Goal: Information Seeking & Learning: Learn about a topic

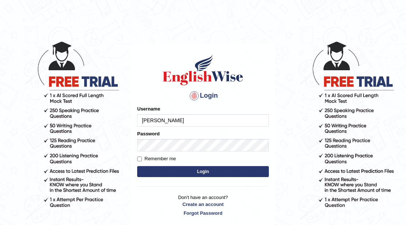
click at [178, 119] on input "Rebecca" at bounding box center [203, 120] width 132 height 12
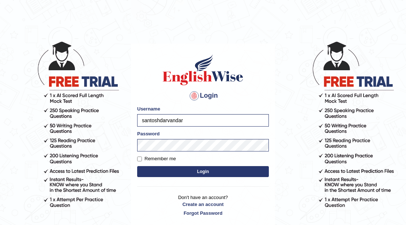
type input "santoshdarvandar"
click at [137, 166] on button "Login" at bounding box center [203, 171] width 132 height 11
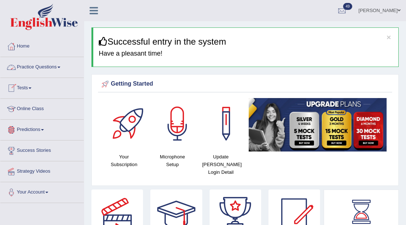
click at [50, 67] on link "Practice Questions" at bounding box center [41, 66] width 83 height 18
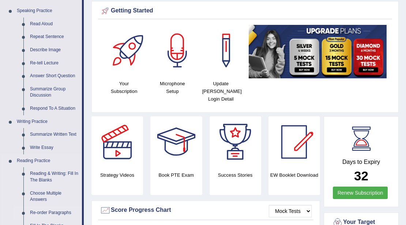
scroll to position [170, 0]
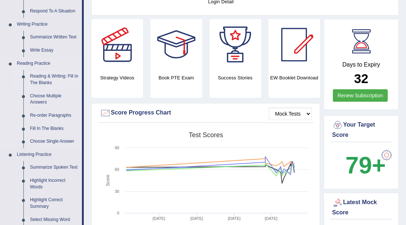
click at [45, 72] on link "Reading & Writing: Fill In The Blanks" at bounding box center [54, 79] width 55 height 19
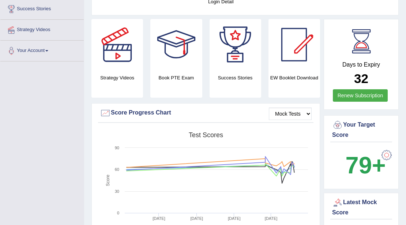
scroll to position [165, 0]
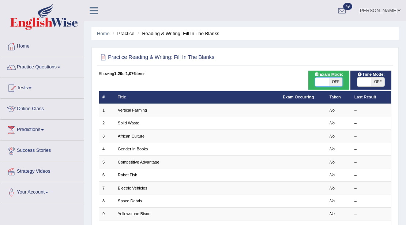
click at [317, 82] on span at bounding box center [322, 82] width 14 height 9
checkbox input "true"
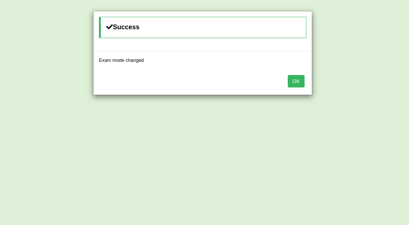
click at [298, 80] on button "OK" at bounding box center [296, 81] width 17 height 12
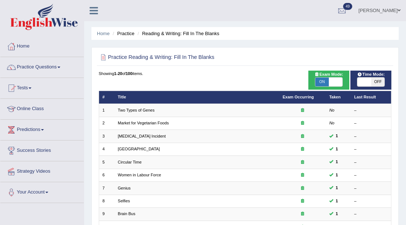
click at [365, 79] on span at bounding box center [364, 82] width 14 height 9
checkbox input "true"
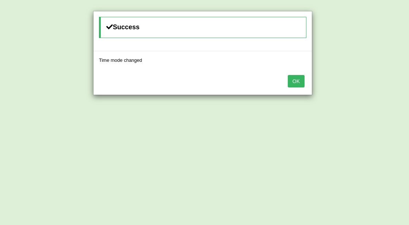
click at [296, 78] on button "OK" at bounding box center [296, 81] width 17 height 12
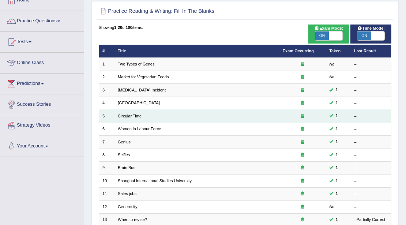
scroll to position [49, 0]
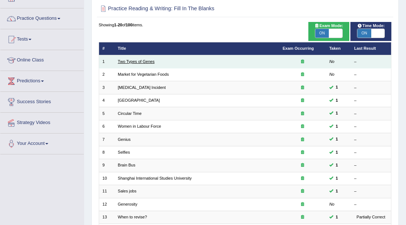
click at [131, 62] on link "Two Types of Genes" at bounding box center [136, 61] width 37 height 4
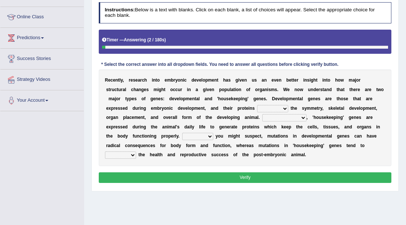
scroll to position [122, 0]
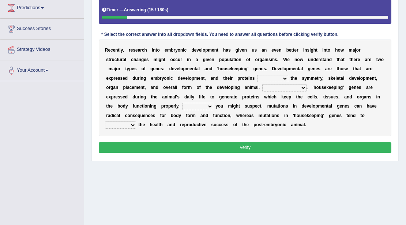
click at [257, 77] on select "push control hold elevate" at bounding box center [272, 78] width 31 height 7
select select "elevate"
click at [257, 75] on select "push control hold elevate" at bounding box center [272, 78] width 31 height 7
click at [279, 87] on select "Correspondingly Inclusively Conversely In contrast" at bounding box center [284, 87] width 44 height 7
select select "Inclusively"
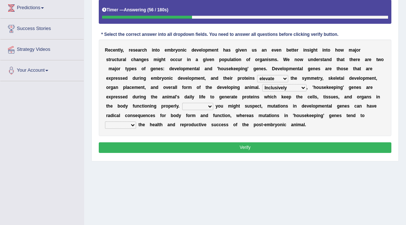
click at [262, 84] on select "Correspondingly Inclusively Conversely In contrast" at bounding box center [284, 87] width 44 height 7
click at [182, 105] on select "For As With Within" at bounding box center [197, 106] width 31 height 7
click at [182, 103] on select "For As With Within" at bounding box center [197, 106] width 31 height 7
click at [182, 105] on select "For As With Within" at bounding box center [197, 106] width 31 height 7
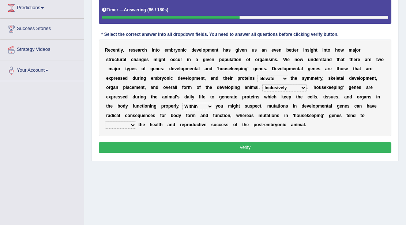
click at [182, 106] on select "For As With Within" at bounding box center [197, 106] width 31 height 7
select select "For"
click at [182, 103] on select "For As With Within" at bounding box center [197, 106] width 31 height 7
click at [182, 105] on select "For As With Within" at bounding box center [197, 106] width 31 height 7
click at [182, 103] on select "For As With Within" at bounding box center [197, 106] width 31 height 7
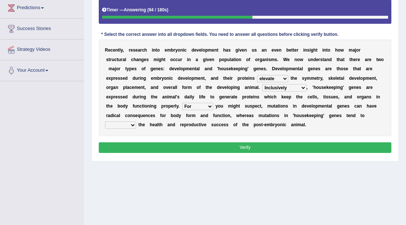
click at [136, 121] on select "affect effect interrupt defect" at bounding box center [120, 124] width 31 height 7
select select "affect"
click at [136, 121] on select "affect effect interrupt defect" at bounding box center [120, 124] width 31 height 7
click at [321, 146] on button "Verify" at bounding box center [245, 147] width 293 height 11
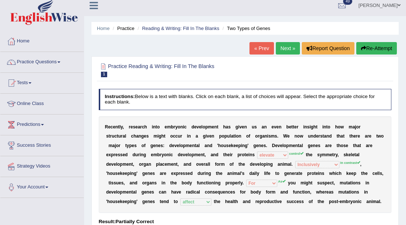
scroll to position [0, 0]
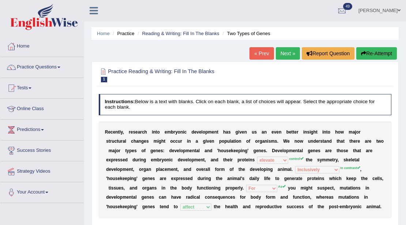
click at [34, 68] on link "Practice Questions" at bounding box center [41, 66] width 83 height 18
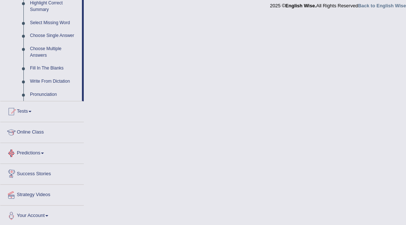
scroll to position [367, 0]
click at [45, 155] on link "Predictions" at bounding box center [41, 152] width 83 height 18
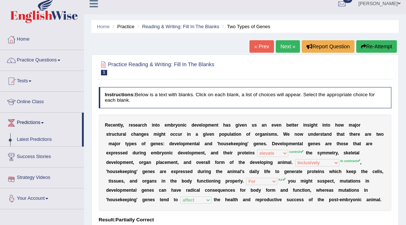
scroll to position [0, 0]
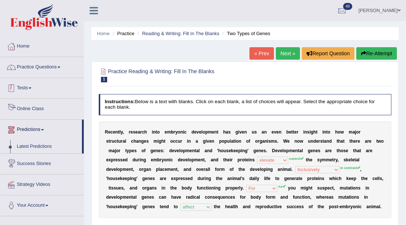
click at [25, 93] on link "Tests" at bounding box center [41, 87] width 83 height 18
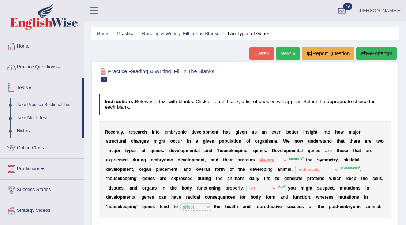
click at [36, 72] on link "Practice Questions" at bounding box center [41, 66] width 83 height 18
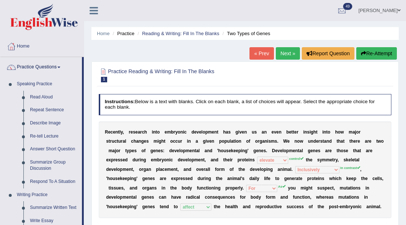
click at [293, 79] on div at bounding box center [245, 74] width 293 height 19
click at [281, 53] on link "Next »" at bounding box center [288, 53] width 24 height 12
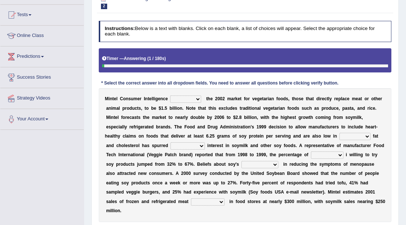
scroll to position [73, 0]
click at [182, 99] on select "deals fulfills creates estimates" at bounding box center [185, 98] width 31 height 7
select select "deals"
click at [170, 95] on select "deals fulfills creates estimates" at bounding box center [185, 98] width 31 height 7
click at [354, 137] on select "saturated solid acid liquid" at bounding box center [354, 136] width 31 height 7
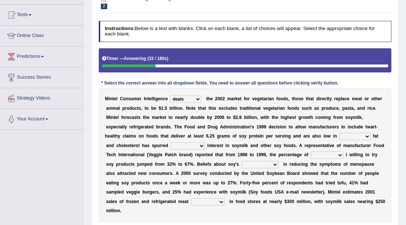
select select "saturated"
click at [339, 133] on select "saturated solid acid liquid" at bounding box center [354, 136] width 31 height 7
click at [181, 144] on select "good big tremendous extreme" at bounding box center [187, 145] width 34 height 7
select select "good"
click at [170, 142] on select "good big tremendous extreme" at bounding box center [187, 145] width 34 height 7
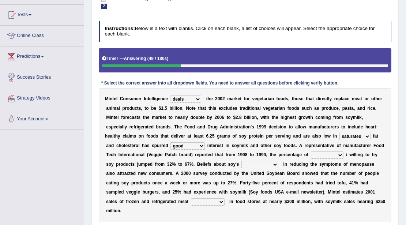
click at [321, 152] on select "guests consumers customers clients" at bounding box center [327, 154] width 33 height 7
select select "guests"
click at [311, 151] on select "guests consumers customers clients" at bounding box center [327, 154] width 33 height 7
click at [244, 165] on select "effectiveness timeliness efficiency goodness" at bounding box center [259, 164] width 37 height 7
select select "effectiveness"
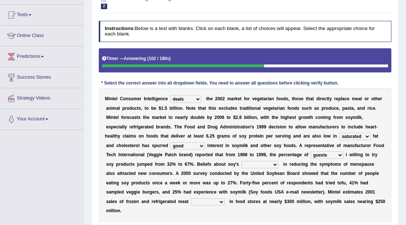
click at [241, 161] on select "effectiveness timeliness efficiency goodness" at bounding box center [259, 164] width 37 height 7
click at [265, 163] on select "effectiveness timeliness efficiency goodness" at bounding box center [259, 164] width 37 height 7
click at [194, 201] on select "foods choices staffs alternatives" at bounding box center [208, 201] width 34 height 7
select select "choices"
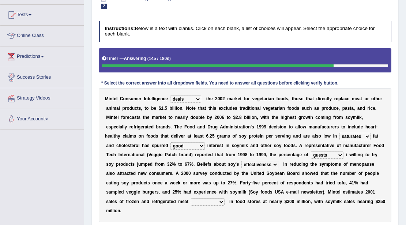
click at [191, 198] on select "foods choices staffs alternatives" at bounding box center [208, 201] width 34 height 7
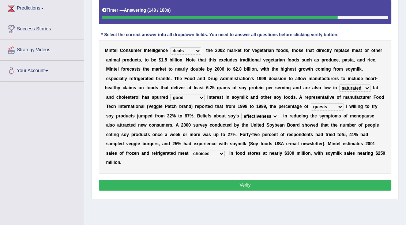
scroll to position [122, 0]
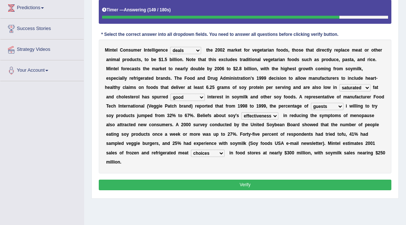
click at [256, 180] on button "Verify" at bounding box center [245, 185] width 293 height 11
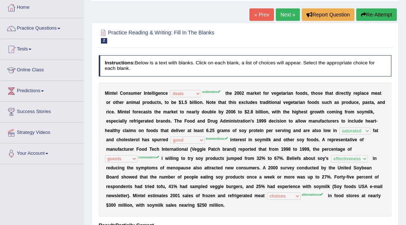
scroll to position [0, 0]
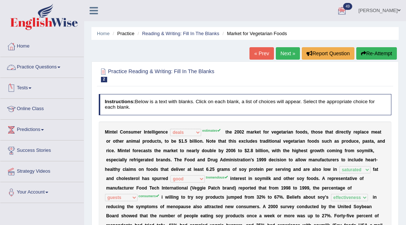
click at [34, 90] on link "Tests" at bounding box center [41, 87] width 83 height 18
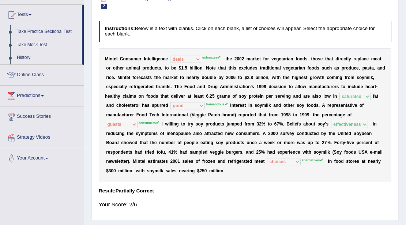
scroll to position [122, 0]
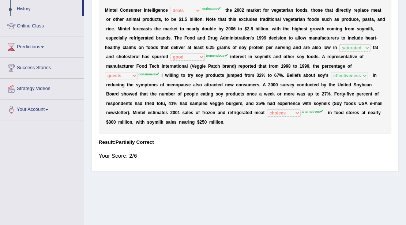
click at [48, 111] on link "Your Account" at bounding box center [41, 108] width 83 height 18
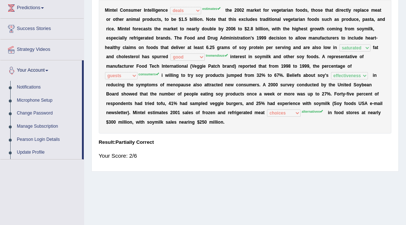
click at [48, 70] on span at bounding box center [46, 70] width 3 height 1
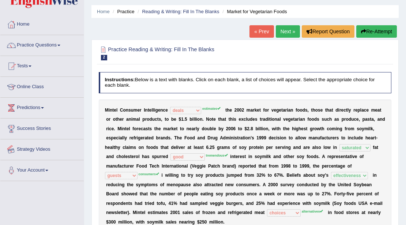
scroll to position [0, 0]
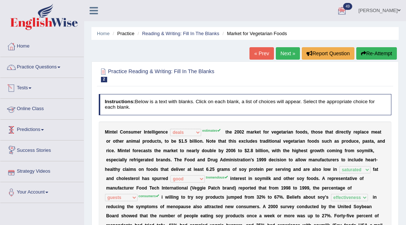
click at [44, 92] on link "Tests" at bounding box center [41, 87] width 83 height 18
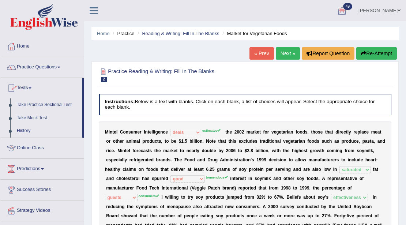
click at [44, 92] on link "Tests" at bounding box center [41, 87] width 82 height 18
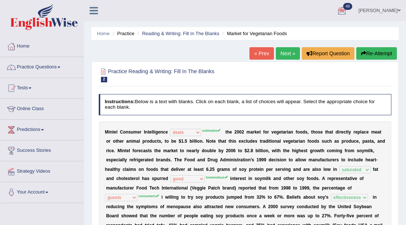
click at [42, 94] on link "Tests" at bounding box center [41, 87] width 83 height 18
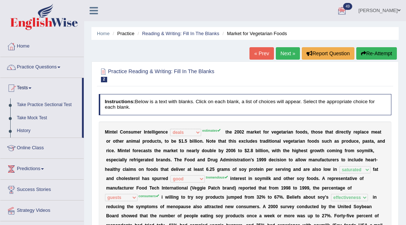
click at [42, 94] on link "Tests" at bounding box center [41, 87] width 82 height 18
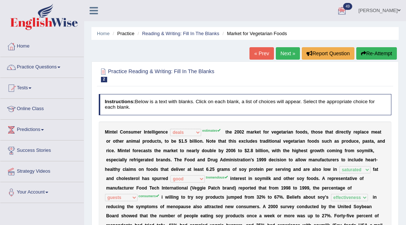
click at [344, 14] on div at bounding box center [341, 10] width 11 height 11
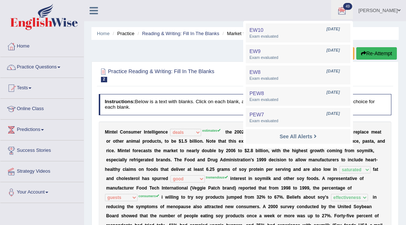
click at [284, 15] on ul "Santosh darvandar Toggle navigation Username: santoshdarvandar Access Type: Onl…" at bounding box center [293, 10] width 225 height 21
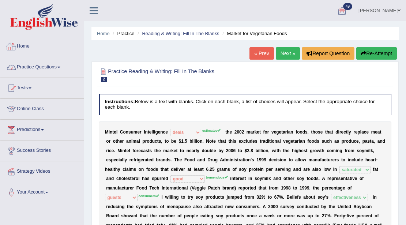
click at [32, 49] on link "Home" at bounding box center [41, 45] width 83 height 18
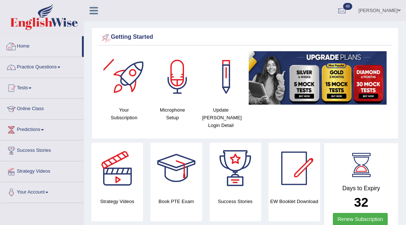
click at [23, 47] on link "Home" at bounding box center [41, 45] width 82 height 18
click at [21, 51] on link "Home" at bounding box center [41, 45] width 82 height 18
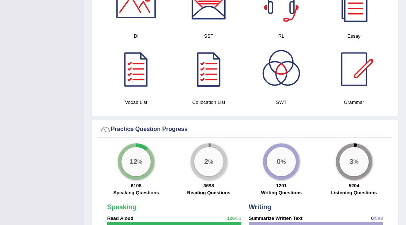
scroll to position [439, 0]
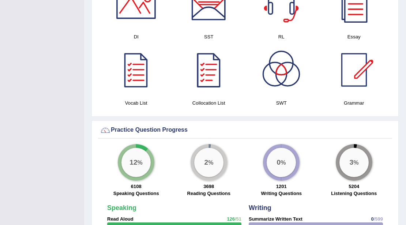
click at [216, 72] on div at bounding box center [208, 69] width 51 height 51
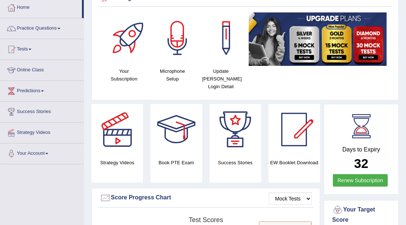
scroll to position [0, 0]
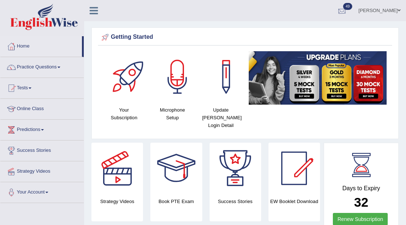
click at [336, 11] on div at bounding box center [341, 10] width 11 height 11
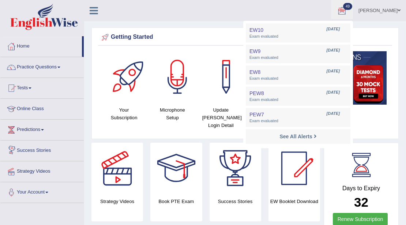
click at [34, 197] on link "Your Account" at bounding box center [41, 191] width 83 height 18
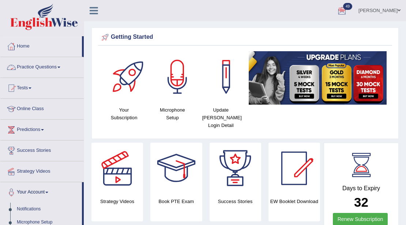
click at [90, 14] on icon at bounding box center [94, 11] width 8 height 10
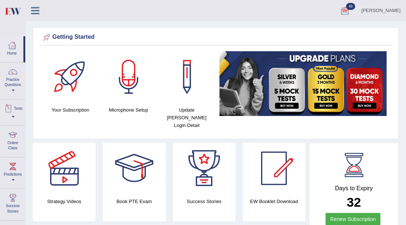
drag, startPoint x: 38, startPoint y: 12, endPoint x: 38, endPoint y: 27, distance: 15.0
click at [38, 13] on icon at bounding box center [35, 11] width 8 height 10
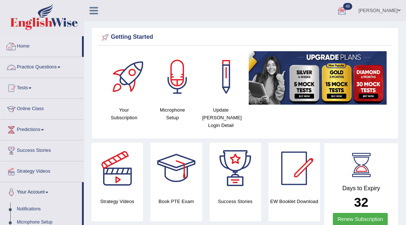
click at [94, 14] on icon at bounding box center [94, 11] width 8 height 10
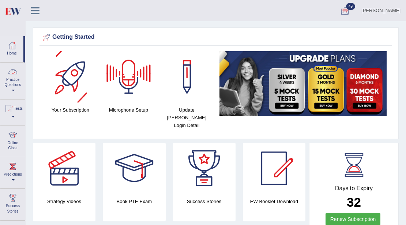
click at [21, 92] on link "Practice Questions" at bounding box center [12, 80] width 25 height 34
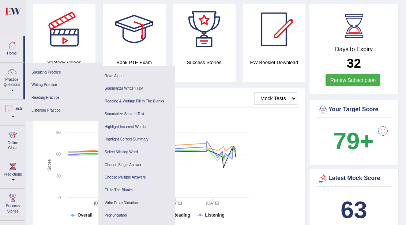
scroll to position [170, 0]
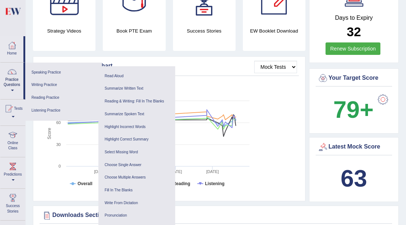
click at [12, 119] on link "Tests" at bounding box center [12, 111] width 25 height 24
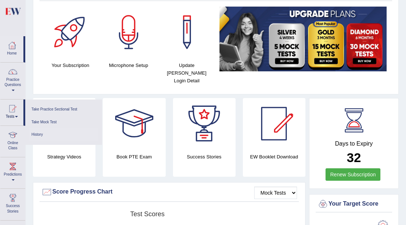
scroll to position [0, 0]
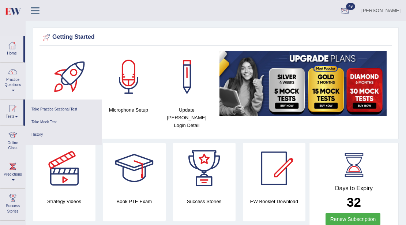
click at [344, 6] on div at bounding box center [344, 10] width 11 height 11
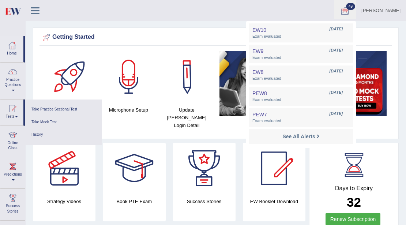
drag, startPoint x: 177, startPoint y: 20, endPoint x: 143, endPoint y: 34, distance: 36.9
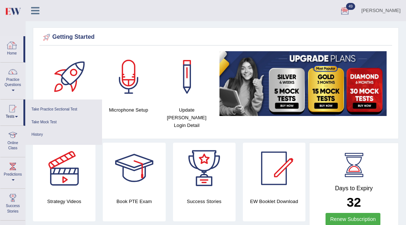
click at [16, 50] on div at bounding box center [12, 45] width 11 height 11
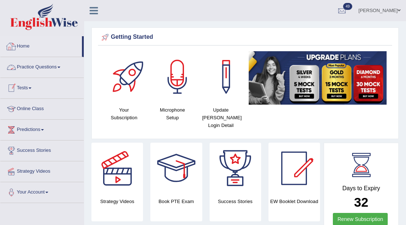
click at [29, 51] on link "Home" at bounding box center [41, 45] width 82 height 18
click at [45, 70] on link "Practice Questions" at bounding box center [41, 66] width 83 height 18
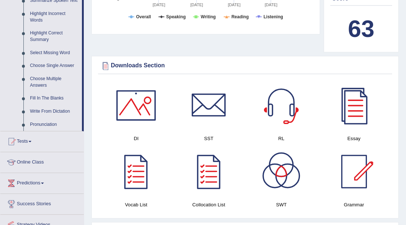
scroll to position [341, 0]
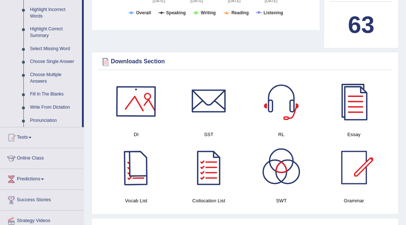
click at [140, 87] on div at bounding box center [135, 101] width 51 height 51
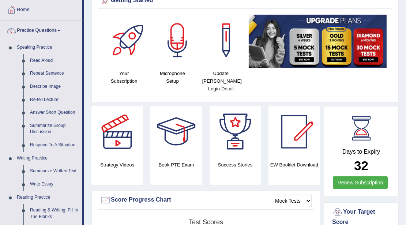
scroll to position [0, 0]
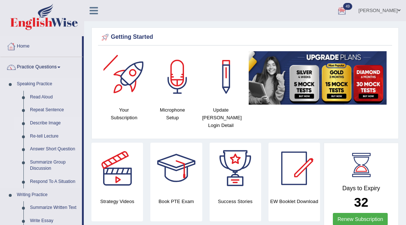
click at [63, 117] on link "Describe Image" at bounding box center [54, 123] width 55 height 13
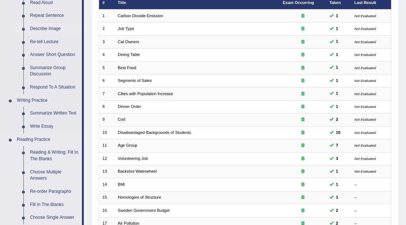
scroll to position [97, 0]
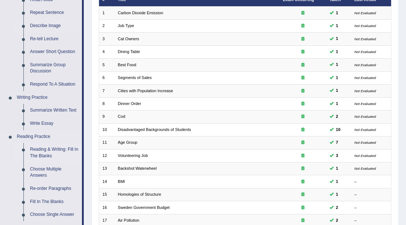
click at [50, 151] on link "Reading & Writing: Fill In The Blanks" at bounding box center [54, 152] width 55 height 19
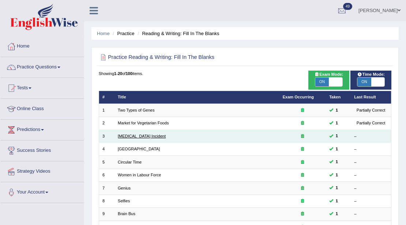
click at [129, 137] on link "[MEDICAL_DATA] Incident" at bounding box center [142, 136] width 48 height 4
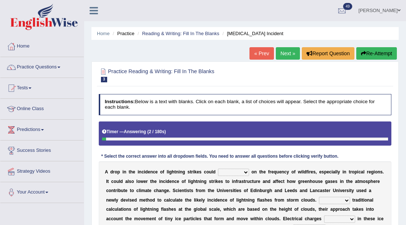
click at [227, 170] on select "dwell focus impact depend" at bounding box center [233, 172] width 31 height 7
select select "focus"
click at [218, 169] on select "dwell focus impact depend" at bounding box center [233, 172] width 31 height 7
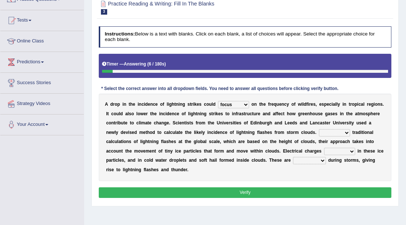
scroll to position [73, 0]
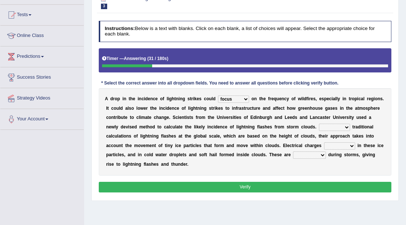
click at [328, 125] on select "Unlike Unless Except Besides" at bounding box center [334, 127] width 31 height 7
select select "Unlike"
click at [319, 124] on select "Unlike Unless Except Besides" at bounding box center [334, 127] width 31 height 7
click at [354, 144] on select "run off build up mess up zoom in" at bounding box center [339, 145] width 31 height 7
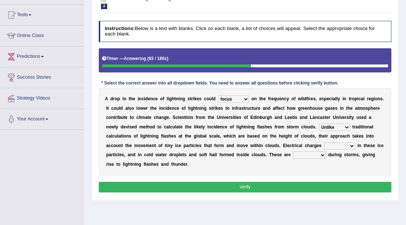
select select "build up"
click at [324, 142] on select "run off build up mess up zoom in" at bounding box center [339, 145] width 31 height 7
click at [308, 154] on select "collected diverted rounded discharged" at bounding box center [309, 154] width 33 height 7
select select "discharged"
click at [293, 151] on select "collected diverted rounded discharged" at bounding box center [309, 154] width 33 height 7
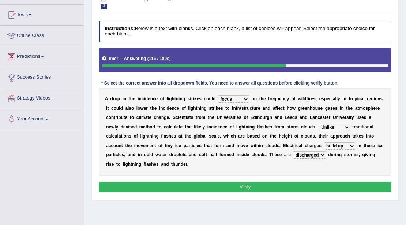
click at [315, 155] on select "collected diverted rounded discharged" at bounding box center [309, 154] width 33 height 7
click at [281, 188] on button "Verify" at bounding box center [245, 187] width 293 height 11
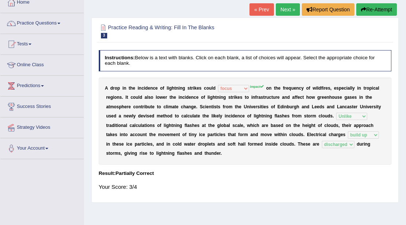
scroll to position [37, 0]
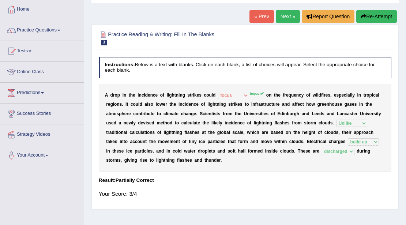
click at [279, 21] on link "Next »" at bounding box center [288, 16] width 24 height 12
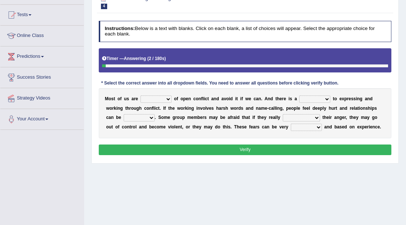
click at [164, 98] on select "panic scared horrible fear" at bounding box center [155, 98] width 31 height 7
click at [140, 95] on select "panic scared horrible fear" at bounding box center [155, 98] width 31 height 7
click at [160, 99] on select "panic scared horrible fear" at bounding box center [155, 98] width 31 height 7
select select "scared"
click at [140, 95] on select "panic scared horrible fear" at bounding box center [155, 98] width 31 height 7
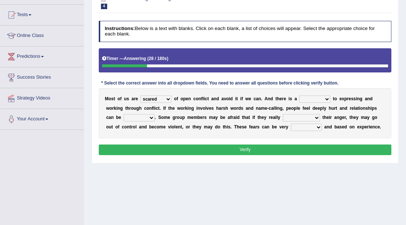
click at [316, 100] on select "hazard challenge risk danger" at bounding box center [314, 98] width 31 height 7
select select "risk"
click at [299, 95] on select "hazard challenge risk danger" at bounding box center [314, 98] width 31 height 7
click at [323, 99] on select "hazard challenge risk danger" at bounding box center [314, 98] width 31 height 7
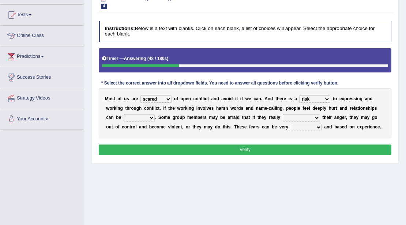
click at [145, 116] on select "injured opted impaired damaged" at bounding box center [139, 117] width 31 height 7
select select "damaged"
click at [124, 114] on select "injured opted impaired damaged" at bounding box center [139, 117] width 31 height 7
click at [288, 118] on select "express say communicate hide" at bounding box center [301, 117] width 37 height 7
select select "express"
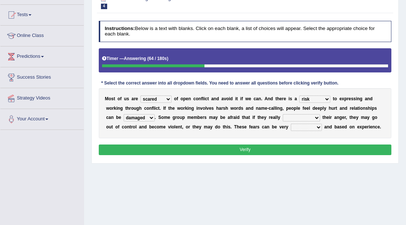
click at [283, 114] on select "express say communicate hide" at bounding box center [301, 117] width 37 height 7
click at [311, 128] on select "real vivid tangible concrete" at bounding box center [306, 127] width 31 height 7
select select "concrete"
click at [291, 124] on select "real vivid tangible concrete" at bounding box center [306, 127] width 31 height 7
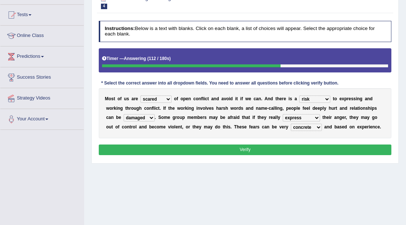
click at [284, 151] on button "Verify" at bounding box center [245, 149] width 293 height 11
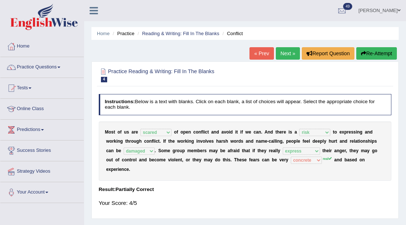
click at [290, 56] on link "Next »" at bounding box center [288, 53] width 24 height 12
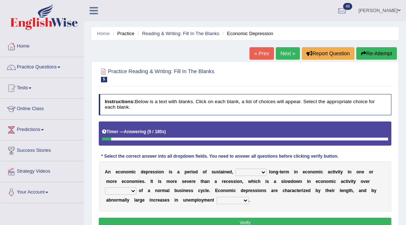
click at [245, 174] on select "variation promotion downturn reduction" at bounding box center [250, 172] width 31 height 7
select select "variation"
click at [235, 169] on select "variation promotion downturn reduction" at bounding box center [250, 172] width 31 height 7
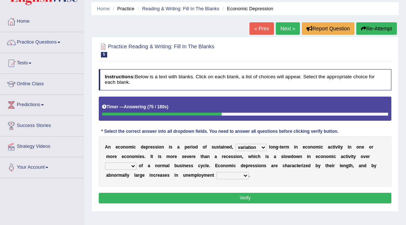
scroll to position [49, 0]
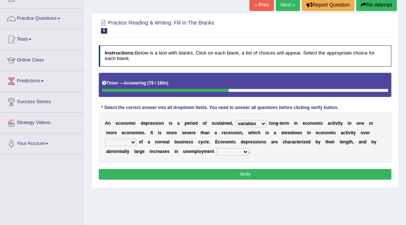
click at [113, 142] on select "an era the course a tally the year" at bounding box center [120, 142] width 31 height 7
select select "the year"
click at [105, 139] on select "an era the course a tally the year" at bounding box center [120, 142] width 31 height 7
click at [226, 151] on select "calculation bias ratio rate" at bounding box center [232, 151] width 32 height 7
click at [216, 148] on select "calculation bias ratio rate" at bounding box center [232, 151] width 32 height 7
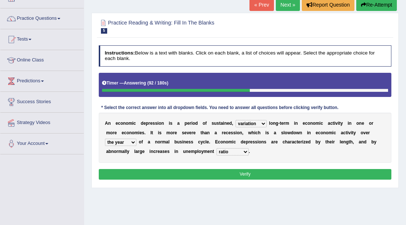
click at [229, 152] on select "calculation bias ratio rate" at bounding box center [232, 151] width 32 height 7
select select "rate"
click at [216, 148] on select "calculation bias ratio rate" at bounding box center [232, 151] width 32 height 7
click at [215, 169] on button "Verify" at bounding box center [245, 174] width 293 height 11
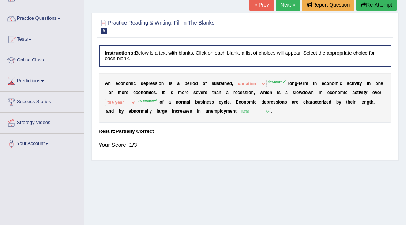
scroll to position [0, 0]
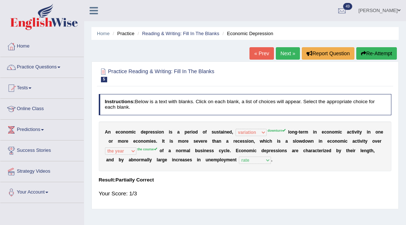
click at [276, 128] on div "A n e c o n o m i c d e p r e s s i o n i s a p e r i o d o f s u s t a i n e d…" at bounding box center [245, 146] width 293 height 50
click at [276, 129] on sup "downturn" at bounding box center [277, 131] width 18 height 4
click at [276, 131] on sup "downturn" at bounding box center [277, 131] width 18 height 4
click at [283, 50] on link "Next »" at bounding box center [288, 53] width 24 height 12
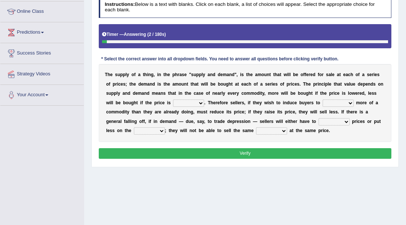
click at [182, 102] on select "higher kept folded raised" at bounding box center [188, 102] width 31 height 7
click at [173, 99] on select "higher kept folded raised" at bounding box center [188, 102] width 31 height 7
click at [186, 103] on select "higher kept folded raised" at bounding box center [188, 102] width 31 height 7
select select "higher"
click at [173, 99] on select "higher kept folded raised" at bounding box center [188, 102] width 31 height 7
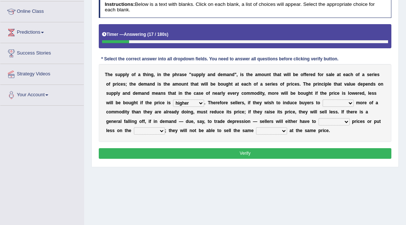
click at [335, 102] on select "remove judge hide take" at bounding box center [337, 102] width 31 height 7
select select "judge"
click at [322, 99] on select "remove judge hide take" at bounding box center [337, 102] width 31 height 7
click at [348, 120] on select "trade treat describe reduce" at bounding box center [333, 121] width 31 height 7
select select "trade"
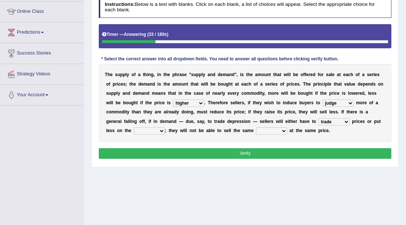
click at [318, 118] on select "trade treat describe reduce" at bounding box center [333, 121] width 31 height 7
click at [141, 128] on select "store way market panel" at bounding box center [149, 130] width 31 height 7
select select "store"
click at [134, 127] on select "store way market panel" at bounding box center [149, 130] width 31 height 7
click at [271, 129] on select "quality patch amount deal" at bounding box center [271, 130] width 31 height 7
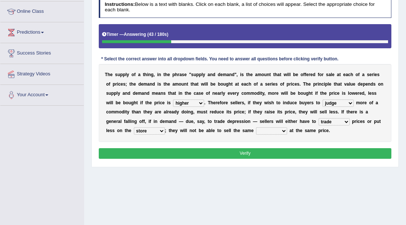
select select "quality"
click at [256, 127] on select "quality patch amount deal" at bounding box center [271, 130] width 31 height 7
click at [247, 156] on button "Verify" at bounding box center [245, 153] width 293 height 11
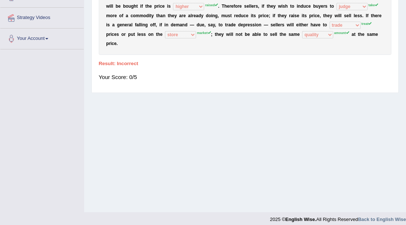
scroll to position [159, 0]
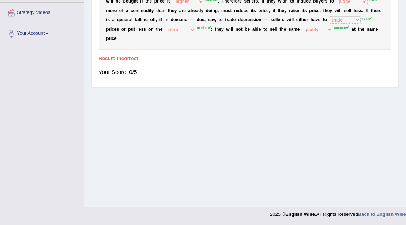
click at [138, 140] on div "Home Practice Reading & Writing: Fill In The Blanks Supply and Demand « Prev Ne…" at bounding box center [245, 24] width 322 height 366
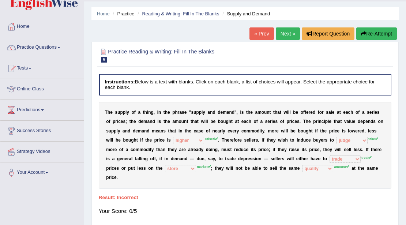
scroll to position [0, 0]
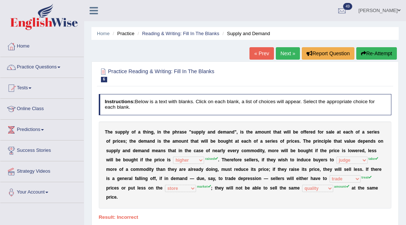
click at [282, 54] on link "Next »" at bounding box center [288, 53] width 24 height 12
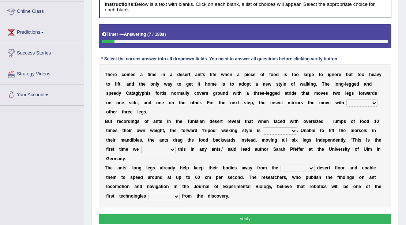
click at [354, 106] on select "her its there his" at bounding box center [361, 102] width 31 height 7
click at [346, 99] on select "her its there his" at bounding box center [361, 102] width 31 height 7
click at [357, 104] on select "her its there his" at bounding box center [361, 102] width 31 height 7
select select "its"
click at [346, 99] on select "her its there his" at bounding box center [361, 102] width 31 height 7
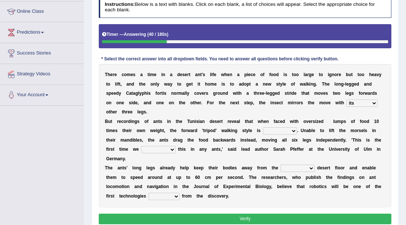
click at [270, 132] on select "abandoned abandon abandoning abandoned" at bounding box center [280, 130] width 34 height 7
select select "abandoned"
click at [263, 127] on select "abandoned abandon abandoning abandoned" at bounding box center [280, 130] width 34 height 7
click at [144, 152] on select "saw seen having seen have seen" at bounding box center [158, 149] width 34 height 7
select select "have seen"
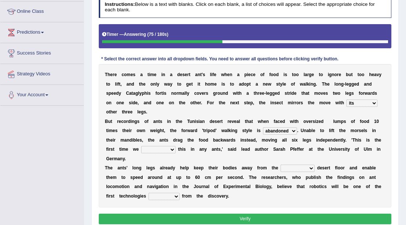
click at [141, 146] on select "saw seen having seen have seen" at bounding box center [158, 149] width 34 height 7
click at [158, 148] on select "saw seen having seen have seen" at bounding box center [158, 149] width 34 height 7
click at [290, 167] on select "emotional stuck unsensored scorching" at bounding box center [297, 168] width 34 height 7
select select "unsensored"
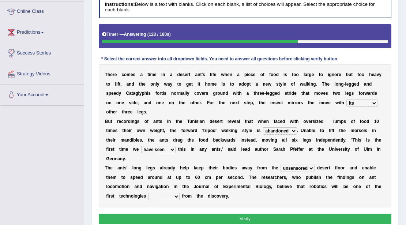
click at [280, 165] on select "emotional stuck unsensored scorching" at bounding box center [297, 168] width 34 height 7
click at [156, 195] on select "benefited benefit to benefit benefits" at bounding box center [163, 196] width 31 height 7
select select "benefited"
click at [148, 193] on select "benefited benefit to benefit benefits" at bounding box center [163, 196] width 31 height 7
click at [227, 222] on button "Verify" at bounding box center [245, 219] width 293 height 11
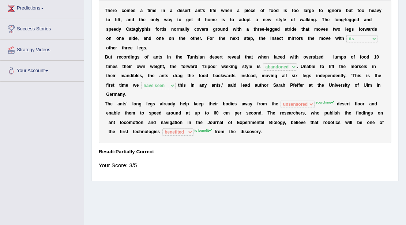
scroll to position [73, 0]
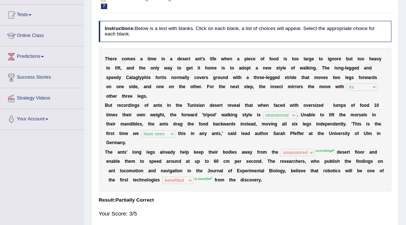
click at [322, 151] on sup "scorching" at bounding box center [325, 151] width 19 height 4
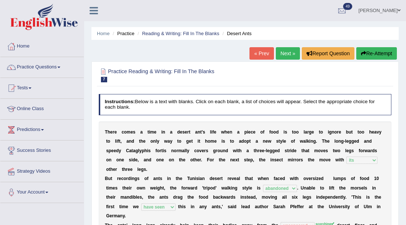
scroll to position [0, 0]
click at [21, 90] on link "Tests" at bounding box center [41, 87] width 83 height 18
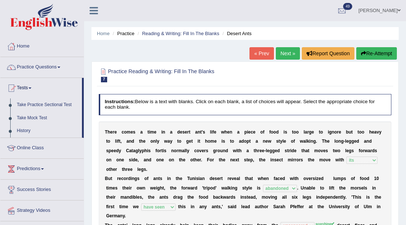
click at [37, 151] on link "Online Class" at bounding box center [41, 147] width 83 height 18
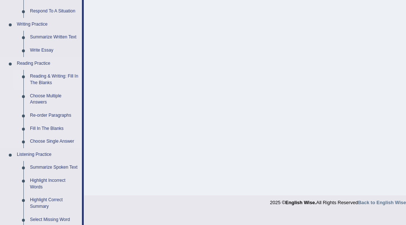
scroll to position [170, 0]
click at [32, 116] on link "Re-order Paragraphs" at bounding box center [54, 115] width 55 height 13
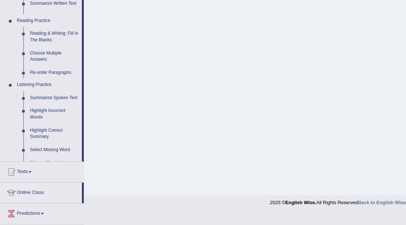
scroll to position [111, 0]
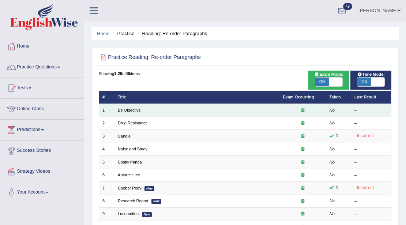
click at [137, 109] on link "Be Objective" at bounding box center [129, 110] width 23 height 4
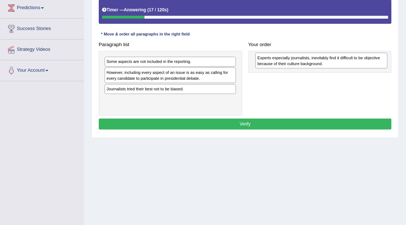
drag, startPoint x: 180, startPoint y: 67, endPoint x: 359, endPoint y: 66, distance: 179.2
click at [359, 66] on div "Experts especially journalists, inevitably find it difficult to be objective be…" at bounding box center [321, 60] width 132 height 15
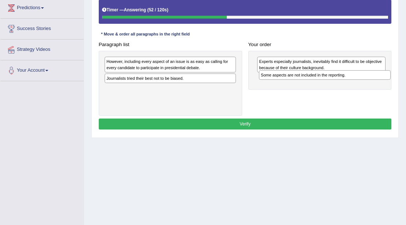
drag, startPoint x: 161, startPoint y: 63, endPoint x: 344, endPoint y: 82, distance: 184.2
click at [344, 82] on div "Paragraph list Some aspects are not included in the reporting. However, includi…" at bounding box center [244, 77] width 299 height 76
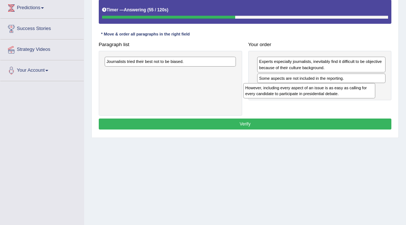
drag, startPoint x: 181, startPoint y: 59, endPoint x: 346, endPoint y: 93, distance: 168.4
click at [346, 93] on div "However, including every aspect of an issue is as easy as calling for every can…" at bounding box center [309, 90] width 132 height 15
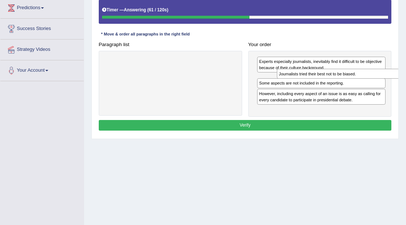
drag, startPoint x: 172, startPoint y: 63, endPoint x: 377, endPoint y: 81, distance: 205.1
click at [377, 81] on div "Paragraph list Journalists tried their best not to be biased. Correct order Exp…" at bounding box center [244, 78] width 299 height 78
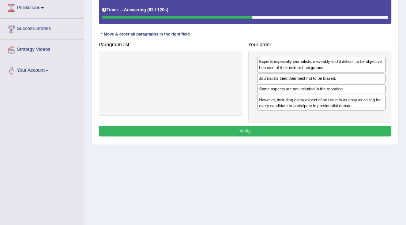
click at [310, 128] on button "Verify" at bounding box center [245, 131] width 293 height 11
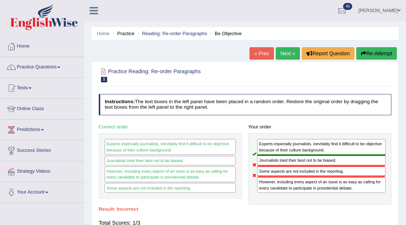
click at [282, 49] on link "Next »" at bounding box center [288, 53] width 24 height 12
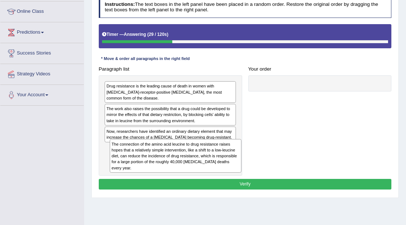
drag, startPoint x: 153, startPoint y: 102, endPoint x: 161, endPoint y: 173, distance: 72.1
click at [161, 173] on div "The connection of the amino acid leucine to drug resistance raises hopes that a…" at bounding box center [170, 125] width 143 height 101
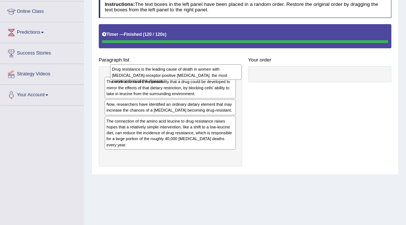
drag, startPoint x: 182, startPoint y: 86, endPoint x: 190, endPoint y: 80, distance: 9.9
click at [190, 80] on div "Drug resistance is the leading cause of death in women with [MEDICAL_DATA]-rece…" at bounding box center [170, 116] width 143 height 101
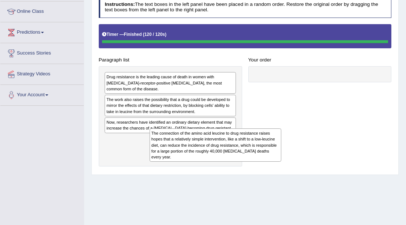
drag, startPoint x: 165, startPoint y: 148, endPoint x: 209, endPoint y: 165, distance: 46.9
click at [209, 165] on div "Drug resistance is the leading cause of death in women with estrogen-receptor-p…" at bounding box center [170, 116] width 143 height 101
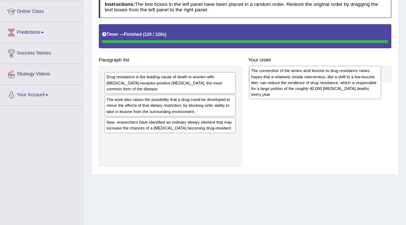
drag, startPoint x: 184, startPoint y: 155, endPoint x: 356, endPoint y: 96, distance: 181.6
click at [356, 96] on div "The connection of the amino acid leucine to drug resistance raises hopes that a…" at bounding box center [315, 82] width 132 height 33
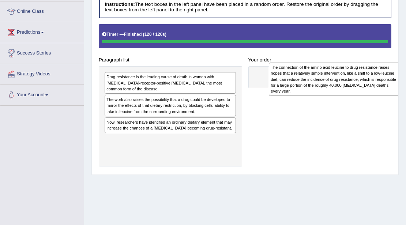
drag, startPoint x: 147, startPoint y: 146, endPoint x: 340, endPoint y: 83, distance: 203.6
click at [340, 83] on div "The connection of the amino acid leucine to drug resistance raises hopes that a…" at bounding box center [335, 79] width 132 height 33
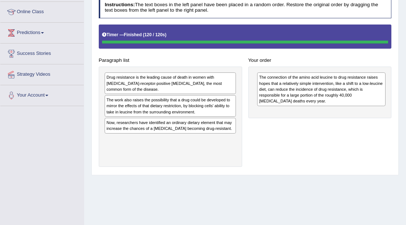
scroll to position [73, 0]
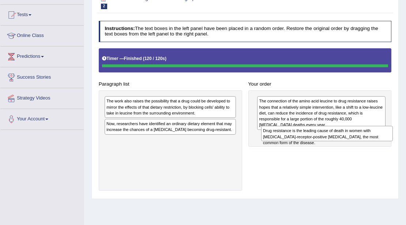
drag, startPoint x: 162, startPoint y: 106, endPoint x: 347, endPoint y: 144, distance: 189.6
click at [347, 144] on div "Paragraph list Drug resistance is the leading cause of death in women with estr…" at bounding box center [244, 119] width 299 height 143
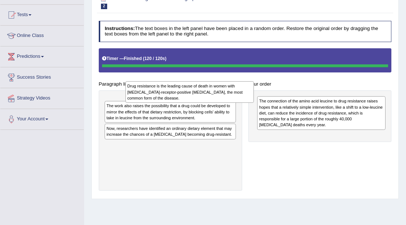
drag, startPoint x: 335, startPoint y: 144, endPoint x: 180, endPoint y: 97, distance: 162.2
click at [180, 97] on div "Drug resistance is the leading cause of death in women with estrogen-receptor-p…" at bounding box center [189, 92] width 129 height 22
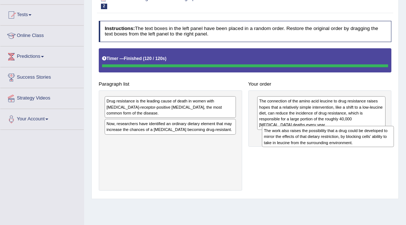
drag, startPoint x: 180, startPoint y: 122, endPoint x: 366, endPoint y: 144, distance: 188.1
click at [366, 144] on div "The work also raises the possibility that a drug could be developed to mirror t…" at bounding box center [328, 137] width 132 height 22
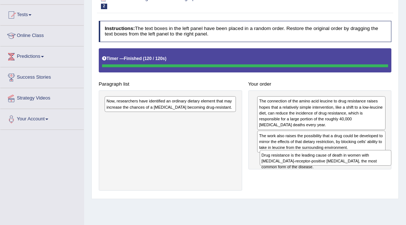
drag, startPoint x: 188, startPoint y: 108, endPoint x: 371, endPoint y: 175, distance: 195.6
click at [371, 175] on div "Paragraph list Drug resistance is the leading cause of death in women with estr…" at bounding box center [244, 119] width 299 height 143
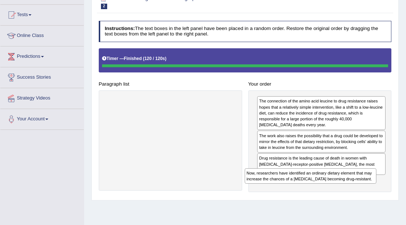
drag, startPoint x: 199, startPoint y: 100, endPoint x: 365, endPoint y: 188, distance: 188.1
click at [365, 188] on div "Paragraph list Now, researchers have identified an ordinary dietary element tha…" at bounding box center [244, 120] width 299 height 144
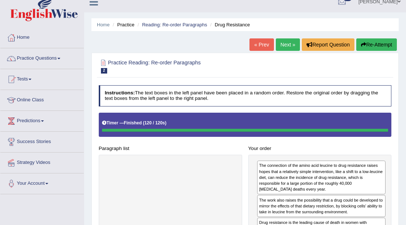
scroll to position [0, 0]
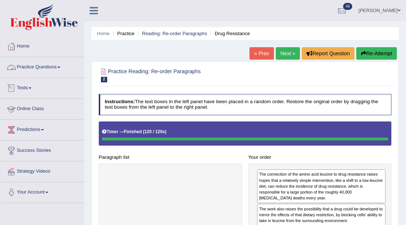
click at [33, 74] on link "Practice Questions" at bounding box center [41, 66] width 83 height 18
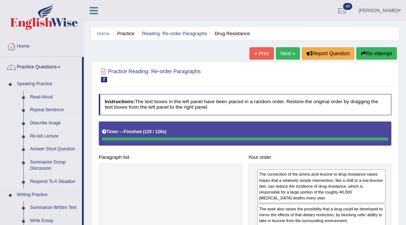
click at [39, 126] on link "Describe Image" at bounding box center [54, 123] width 55 height 13
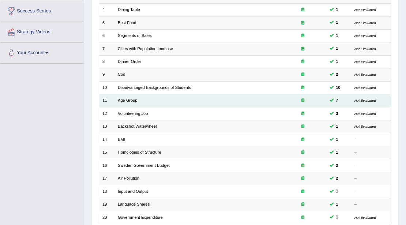
scroll to position [146, 0]
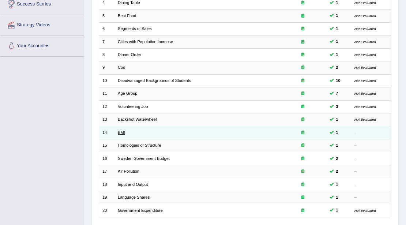
click at [122, 131] on link "BMI" at bounding box center [121, 132] width 7 height 4
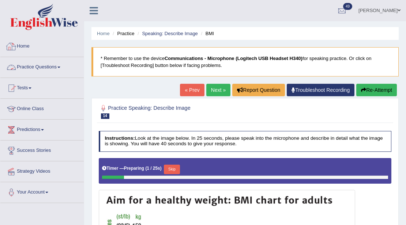
drag, startPoint x: 22, startPoint y: 43, endPoint x: 22, endPoint y: 51, distance: 8.0
click at [22, 44] on link "Home" at bounding box center [41, 45] width 83 height 18
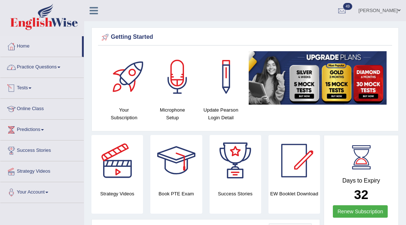
click at [48, 73] on link "Practice Questions" at bounding box center [41, 66] width 83 height 18
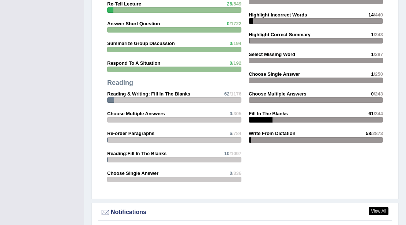
scroll to position [707, 0]
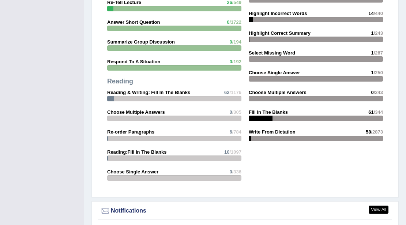
click at [143, 205] on div "Notifications" at bounding box center [245, 210] width 290 height 11
click at [134, 206] on div "Notifications" at bounding box center [245, 210] width 290 height 11
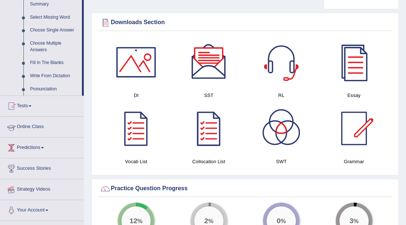
scroll to position [366, 0]
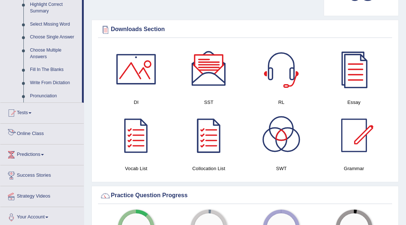
click at [37, 136] on link "Online Class" at bounding box center [41, 133] width 83 height 18
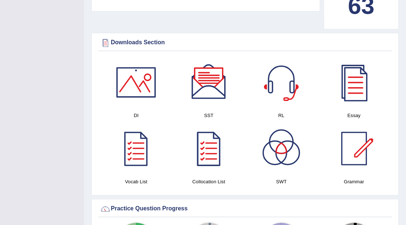
scroll to position [122, 0]
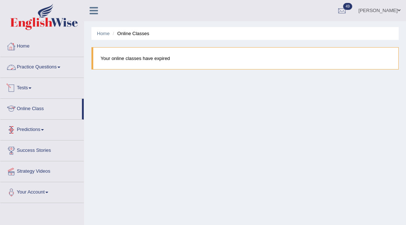
click at [25, 47] on link "Home" at bounding box center [41, 45] width 83 height 18
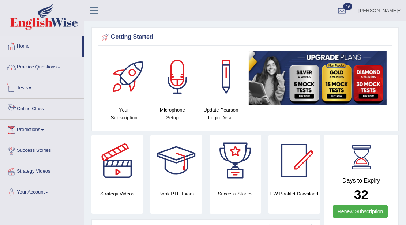
click at [36, 68] on link "Practice Questions" at bounding box center [41, 66] width 83 height 18
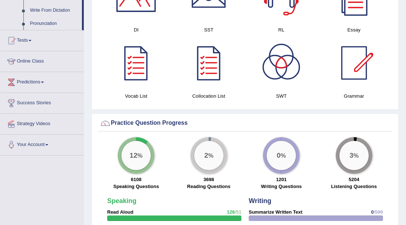
scroll to position [439, 0]
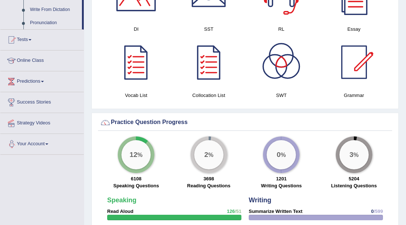
click at [56, 140] on link "Your Account" at bounding box center [41, 143] width 83 height 18
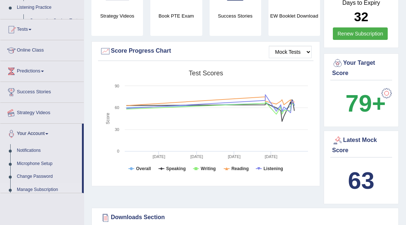
scroll to position [106, 0]
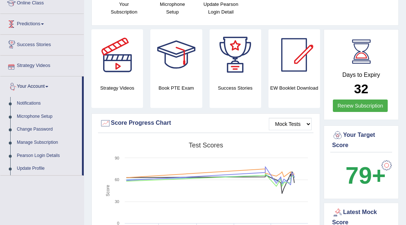
click at [43, 27] on link "Predictions" at bounding box center [41, 23] width 83 height 18
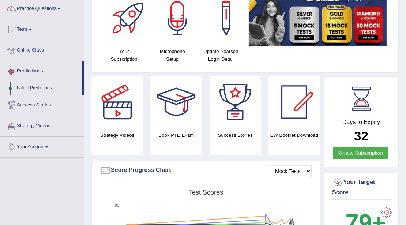
scroll to position [8, 0]
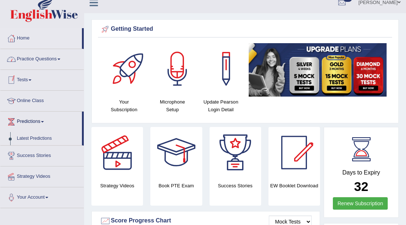
click at [49, 59] on link "Practice Questions" at bounding box center [41, 58] width 83 height 18
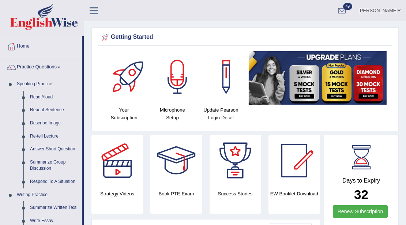
scroll to position [0, 0]
click at [50, 94] on link "Read Aloud" at bounding box center [54, 97] width 55 height 13
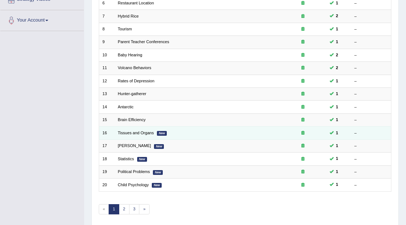
scroll to position [195, 0]
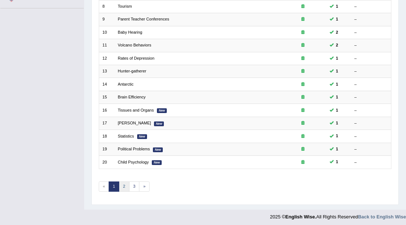
click at [122, 182] on link "2" at bounding box center [124, 186] width 11 height 10
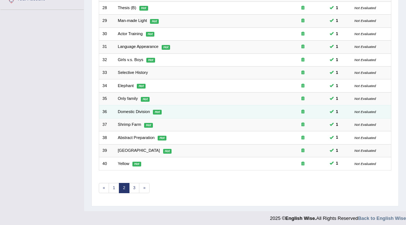
scroll to position [195, 0]
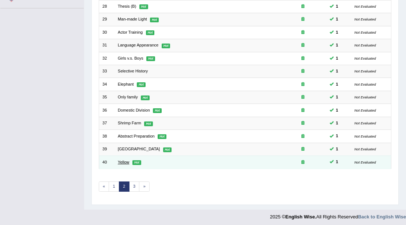
click at [125, 160] on link "Yellow" at bounding box center [124, 162] width 12 height 4
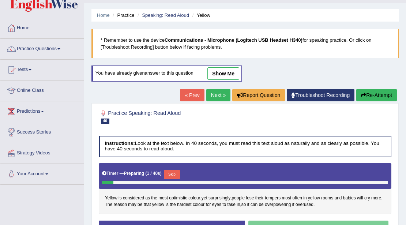
scroll to position [12, 0]
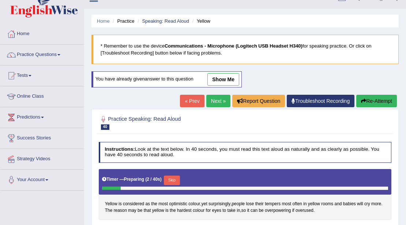
click at [176, 177] on button "Skip" at bounding box center [172, 180] width 16 height 10
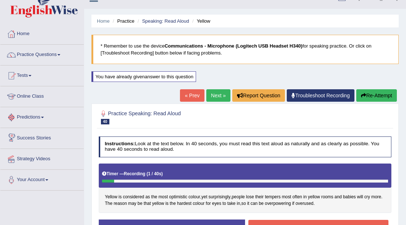
scroll to position [86, 0]
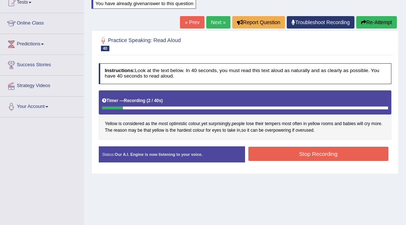
click at [283, 156] on button "Stop Recording" at bounding box center [318, 154] width 140 height 14
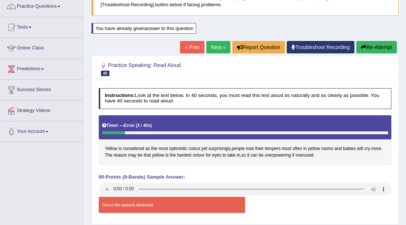
scroll to position [12, 0]
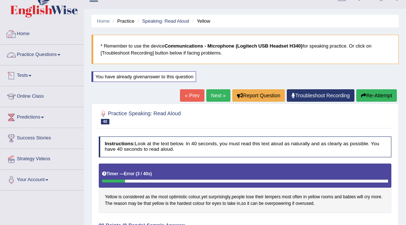
click at [34, 61] on link "Practice Questions" at bounding box center [41, 54] width 83 height 18
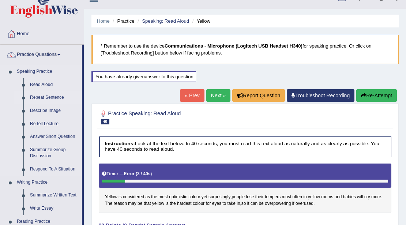
click at [37, 95] on link "Repeat Sentence" at bounding box center [54, 97] width 55 height 13
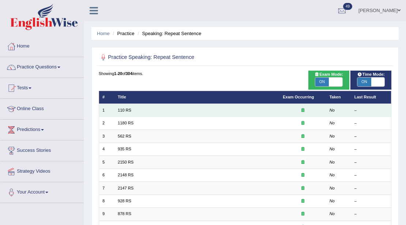
click at [121, 107] on td "110 RS" at bounding box center [196, 110] width 165 height 13
click at [121, 109] on link "110 RS" at bounding box center [125, 110] width 14 height 4
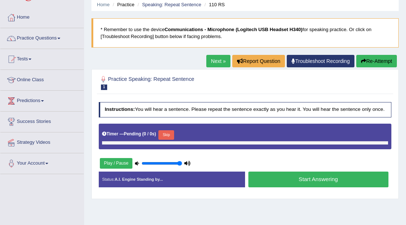
scroll to position [97, 0]
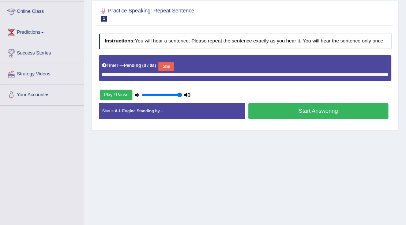
click at [164, 64] on button "Skip" at bounding box center [166, 67] width 16 height 10
click at [166, 66] on button "Skip" at bounding box center [166, 67] width 16 height 10
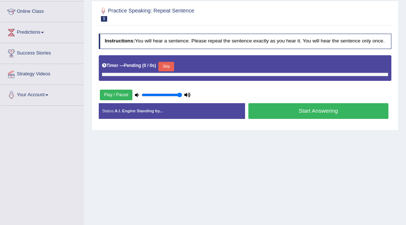
click at [166, 66] on button "Skip" at bounding box center [166, 67] width 16 height 10
click at [119, 97] on button "Play / Pause" at bounding box center [116, 95] width 33 height 11
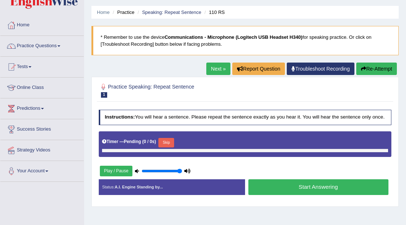
scroll to position [0, 0]
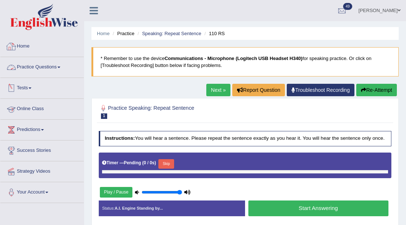
click at [29, 50] on link "Home" at bounding box center [41, 45] width 83 height 18
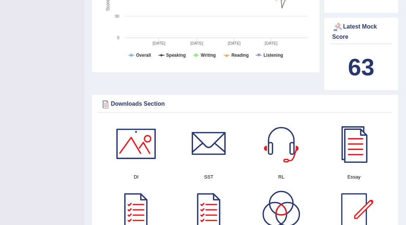
scroll to position [292, 0]
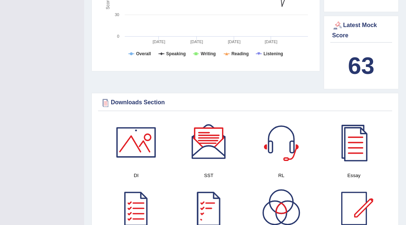
click at [203, 145] on div at bounding box center [208, 142] width 51 height 51
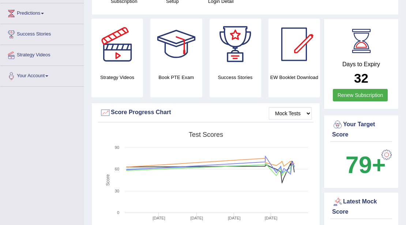
scroll to position [73, 0]
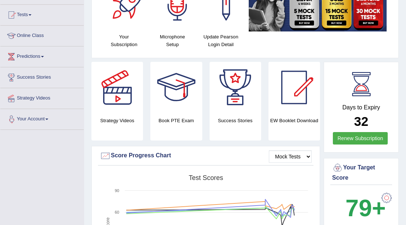
click at [35, 113] on link "Your Account" at bounding box center [41, 118] width 83 height 18
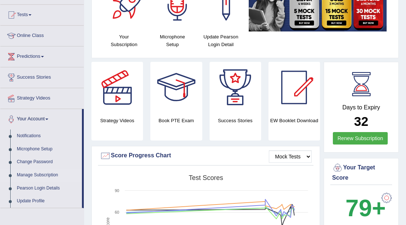
scroll to position [0, 0]
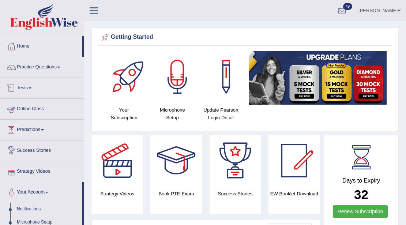
click at [25, 86] on link "Tests" at bounding box center [41, 87] width 83 height 18
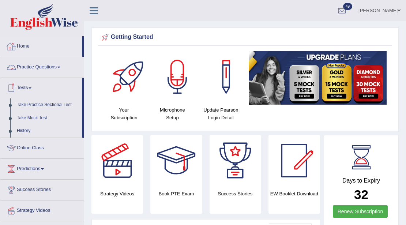
drag, startPoint x: 27, startPoint y: 53, endPoint x: 23, endPoint y: 79, distance: 26.2
click at [26, 53] on link "Home" at bounding box center [41, 45] width 82 height 18
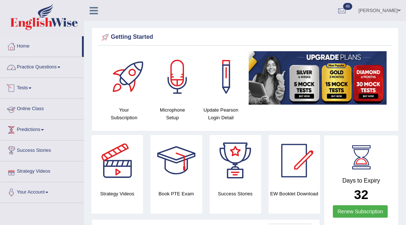
click at [38, 67] on link "Practice Questions" at bounding box center [41, 66] width 83 height 18
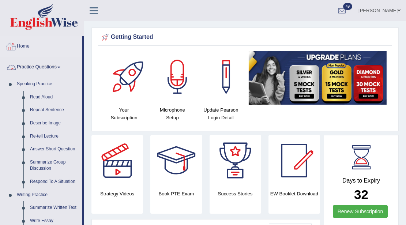
click at [44, 50] on link "Home" at bounding box center [41, 45] width 82 height 18
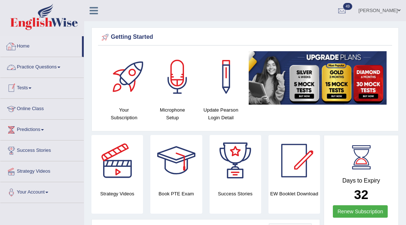
click at [18, 46] on link "Home" at bounding box center [41, 45] width 82 height 18
click at [40, 74] on link "Practice Questions" at bounding box center [41, 66] width 83 height 18
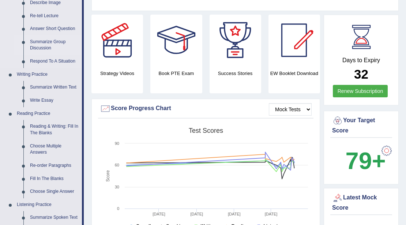
scroll to position [146, 0]
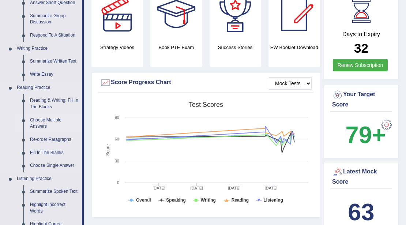
click at [45, 122] on link "Choose Multiple Answers" at bounding box center [54, 123] width 55 height 19
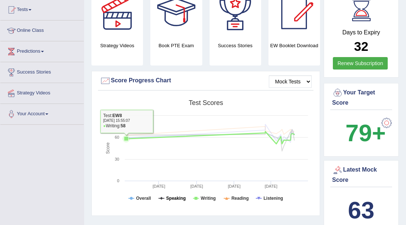
scroll to position [215, 0]
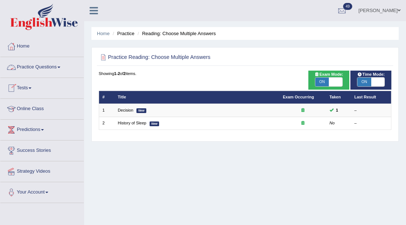
click at [39, 73] on link "Practice Questions" at bounding box center [41, 66] width 83 height 18
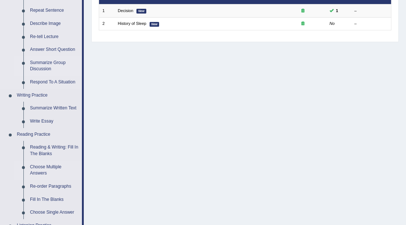
scroll to position [99, 0]
click at [48, 189] on link "Re-order Paragraphs" at bounding box center [54, 186] width 55 height 13
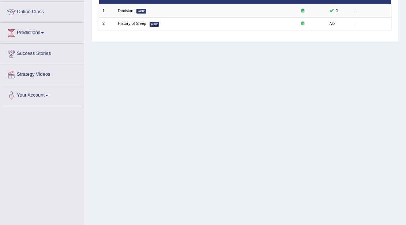
scroll to position [133, 0]
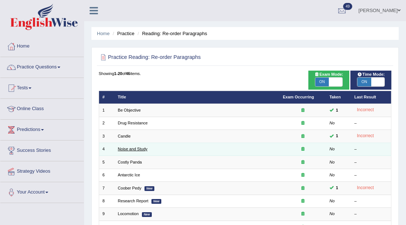
click at [140, 150] on link "Noise and Study" at bounding box center [133, 149] width 30 height 4
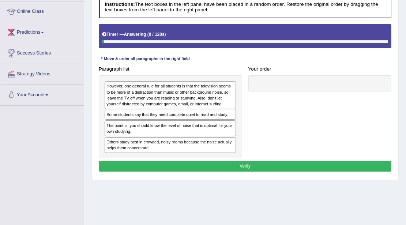
scroll to position [97, 0]
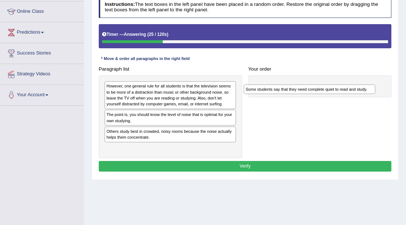
drag, startPoint x: 222, startPoint y: 115, endPoint x: 387, endPoint y: 94, distance: 166.6
click at [387, 94] on div "Paragraph list However, one general rule for all students is that the televisio…" at bounding box center [244, 111] width 299 height 94
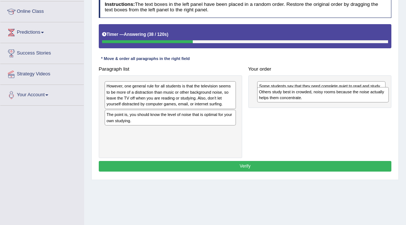
drag, startPoint x: 153, startPoint y: 135, endPoint x: 334, endPoint y: 100, distance: 184.2
click at [334, 100] on div "Others study best in crowded, noisy rooms because the noise actually helps them…" at bounding box center [323, 94] width 132 height 15
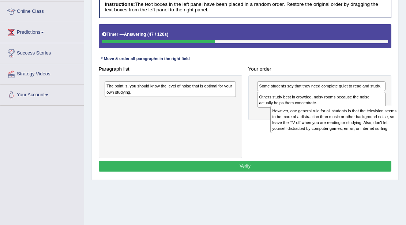
drag, startPoint x: 162, startPoint y: 95, endPoint x: 351, endPoint y: 124, distance: 191.6
click at [351, 124] on div "However, one general rule for all students is that the television seems to be m…" at bounding box center [336, 119] width 132 height 27
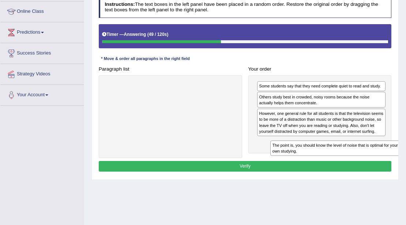
drag, startPoint x: 224, startPoint y: 121, endPoint x: 357, endPoint y: 162, distance: 139.6
click at [357, 162] on div "Instructions: The text boxes in the left panel have been placed in a random ord…" at bounding box center [245, 85] width 296 height 183
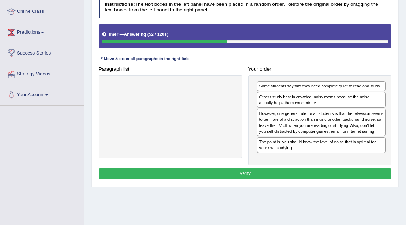
click at [316, 170] on button "Verify" at bounding box center [245, 173] width 293 height 11
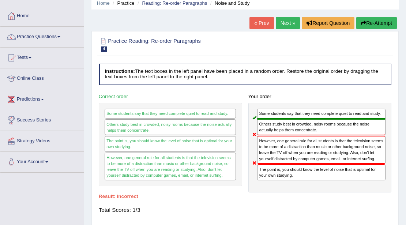
scroll to position [0, 0]
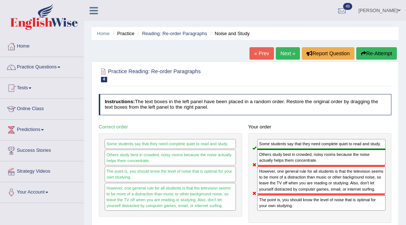
click at [291, 53] on link "Next »" at bounding box center [288, 53] width 24 height 12
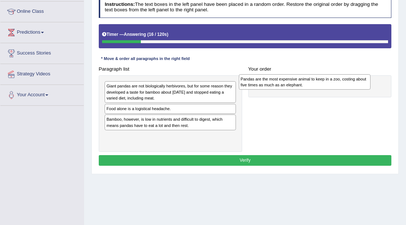
drag, startPoint x: 165, startPoint y: 113, endPoint x: 324, endPoint y: 86, distance: 161.7
click at [324, 86] on div "Pandas are the most expensive animal to keep in a zoo, costing about five times…" at bounding box center [305, 81] width 132 height 15
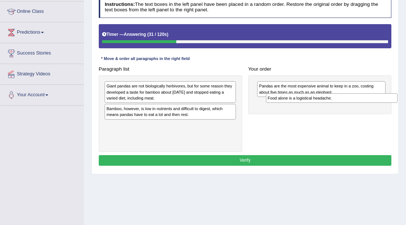
drag, startPoint x: 158, startPoint y: 110, endPoint x: 349, endPoint y: 105, distance: 191.3
click at [349, 105] on div "Paragraph list Giant pandas are not biologically herbivores, but for some reaso…" at bounding box center [244, 108] width 299 height 88
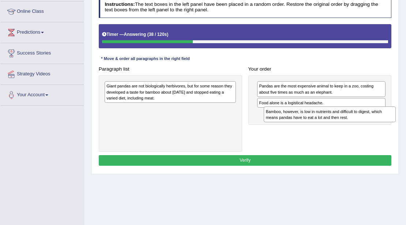
drag, startPoint x: 142, startPoint y: 110, endPoint x: 328, endPoint y: 121, distance: 185.7
click at [328, 121] on div "Paragraph list Giant pandas are not biologically herbivores, but for some reaso…" at bounding box center [244, 108] width 299 height 88
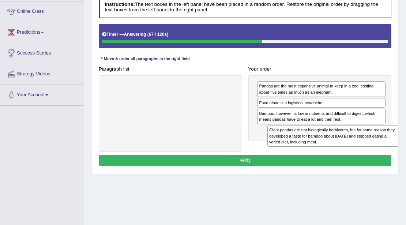
drag, startPoint x: 175, startPoint y: 92, endPoint x: 369, endPoint y: 147, distance: 200.8
click at [369, 147] on div "Paragraph list Giant pandas are not biologically herbivores, but for some reaso…" at bounding box center [244, 108] width 299 height 88
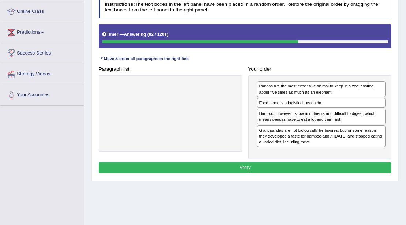
click at [269, 168] on button "Verify" at bounding box center [245, 167] width 293 height 11
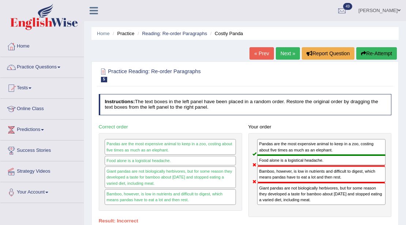
click at [286, 55] on link "Next »" at bounding box center [288, 53] width 24 height 12
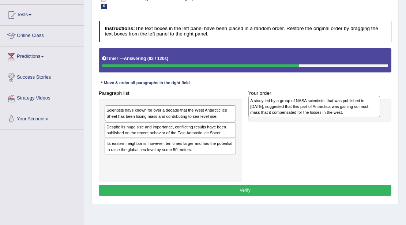
drag, startPoint x: 171, startPoint y: 151, endPoint x: 311, endPoint y: 118, distance: 143.7
click at [340, 110] on div "A study led by a group of NASA scientists, that was published in [DATE], sugges…" at bounding box center [314, 107] width 132 height 22
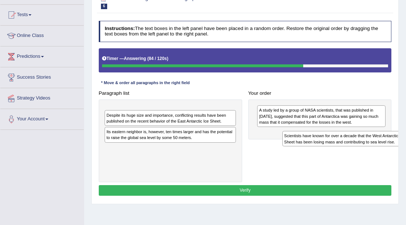
drag, startPoint x: 171, startPoint y: 112, endPoint x: 369, endPoint y: 141, distance: 200.3
click at [369, 141] on div "Scientists have known for over a decade that the West Antarctic Ice Sheet has b…" at bounding box center [348, 138] width 132 height 15
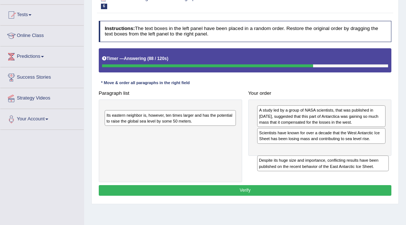
drag, startPoint x: 120, startPoint y: 113, endPoint x: 301, endPoint y: 175, distance: 191.4
click at [301, 175] on div "Paragraph list Despite its huge size and importance, conflicting results have b…" at bounding box center [244, 135] width 299 height 94
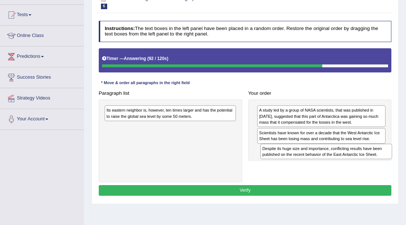
drag, startPoint x: 172, startPoint y: 118, endPoint x: 357, endPoint y: 166, distance: 191.2
click at [357, 166] on div "Paragraph list Despite its huge size and importance, conflicting results have b…" at bounding box center [244, 135] width 299 height 94
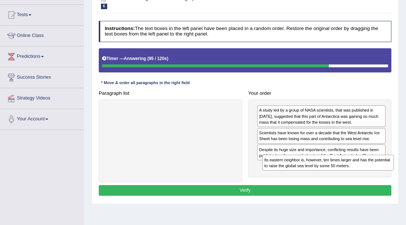
drag, startPoint x: 195, startPoint y: 117, endPoint x: 382, endPoint y: 189, distance: 200.7
click at [382, 180] on div "Paragraph list Its eastern neighbor is, however, ten times larger and has the p…" at bounding box center [244, 135] width 299 height 94
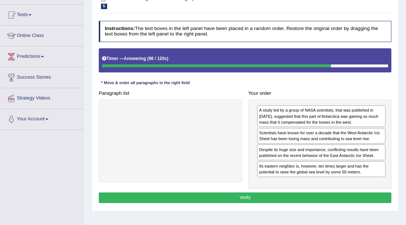
click at [324, 203] on div "Instructions: The text boxes in the left panel have been placed in a random ord…" at bounding box center [245, 113] width 296 height 190
click at [326, 197] on button "Verify" at bounding box center [245, 197] width 293 height 11
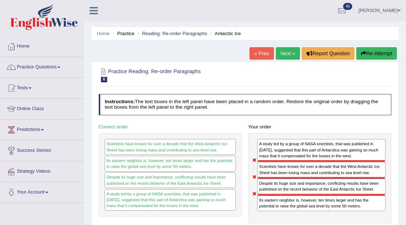
click at [23, 46] on link "Home" at bounding box center [41, 45] width 83 height 18
